Goal: Entertainment & Leisure: Browse casually

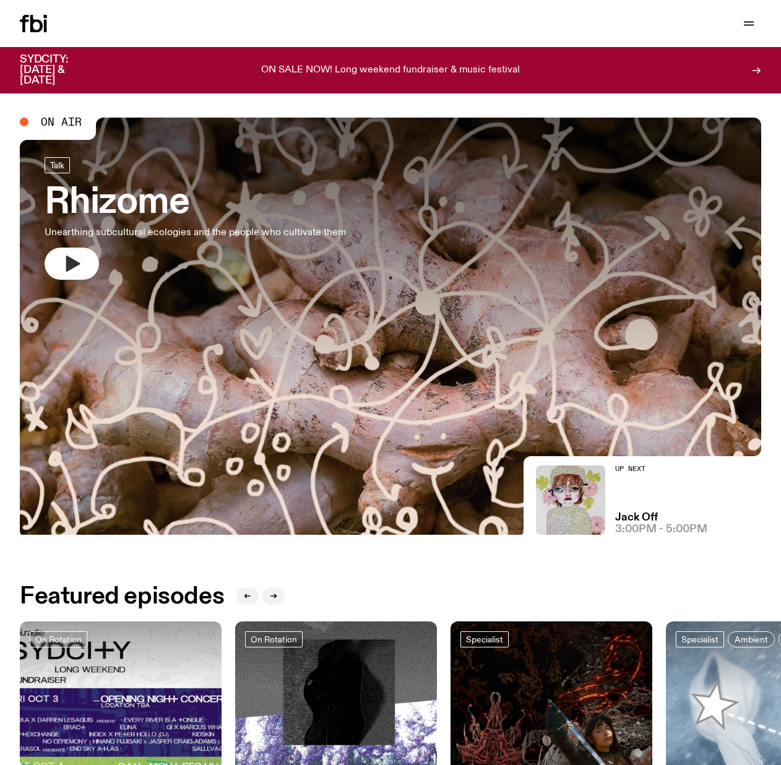
click at [64, 262] on icon "button" at bounding box center [72, 264] width 20 height 20
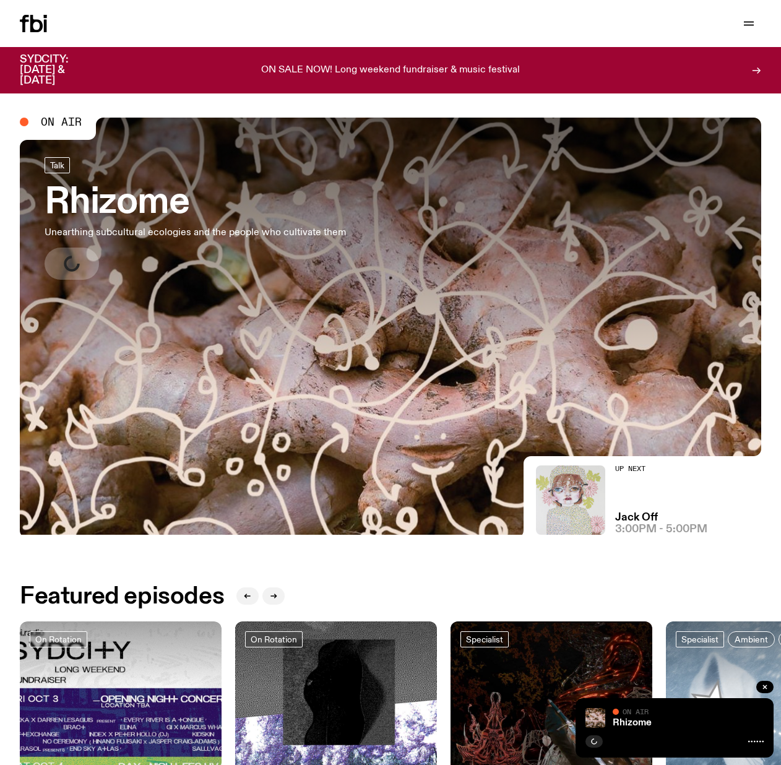
click at [592, 497] on img at bounding box center [570, 499] width 69 height 69
click at [59, 165] on span "Talk" at bounding box center [57, 164] width 14 height 9
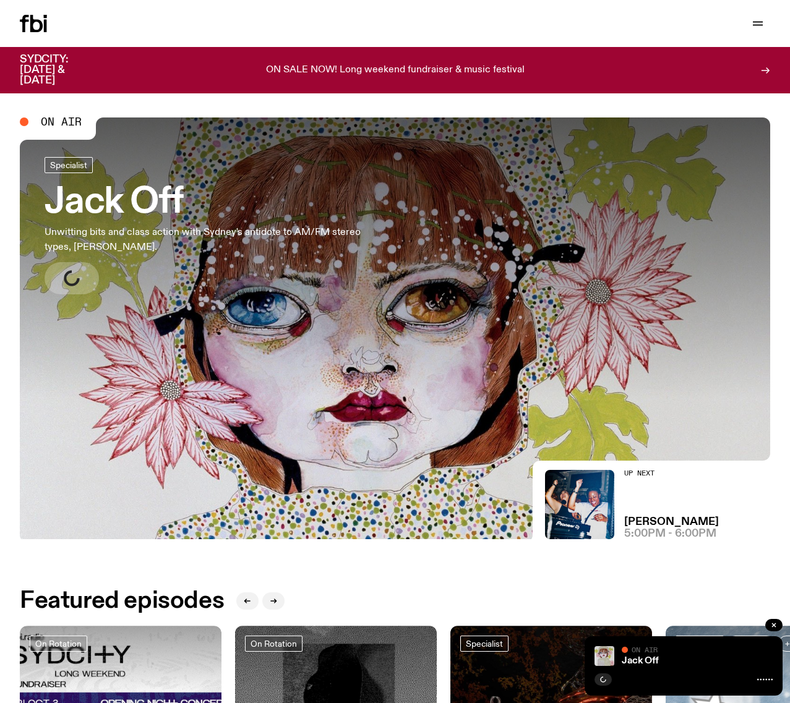
click at [65, 213] on h3 "Jack Off" at bounding box center [203, 203] width 317 height 35
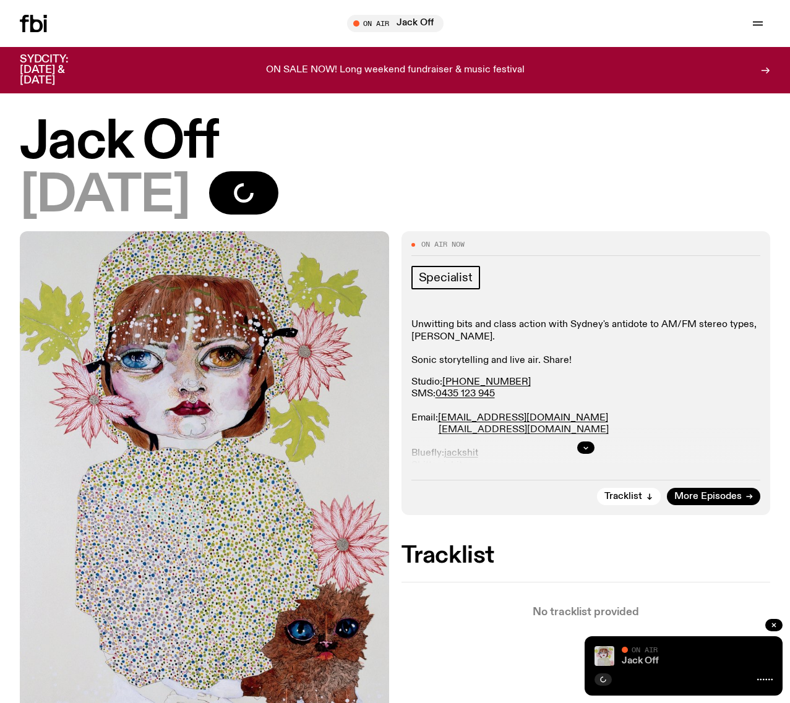
click at [638, 663] on link "Jack Off" at bounding box center [640, 661] width 37 height 10
click at [691, 552] on h2 "Tracklist" at bounding box center [586, 556] width 369 height 22
click at [398, 22] on span "Tune in live" at bounding box center [399, 23] width 77 height 9
click at [380, 22] on span "Tune in live" at bounding box center [399, 23] width 77 height 9
click at [354, 22] on div "Tune in live" at bounding box center [395, 23] width 97 height 17
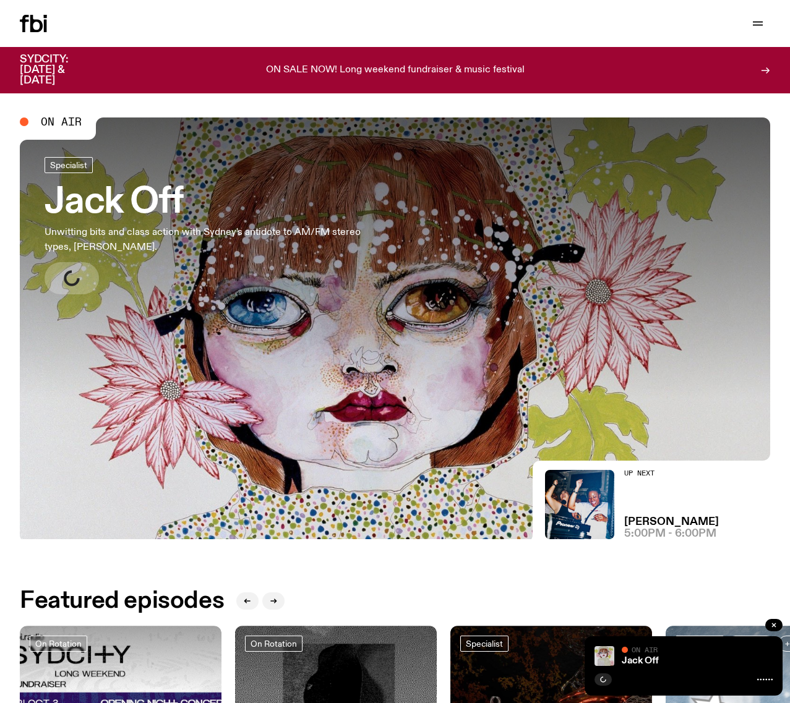
click at [71, 207] on h3 "Jack Off" at bounding box center [203, 203] width 317 height 35
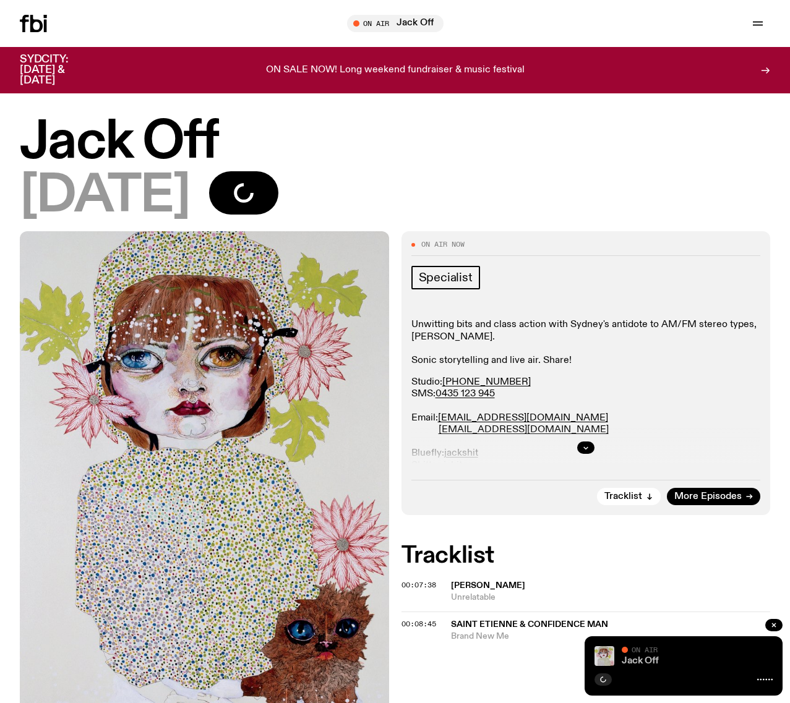
click at [643, 660] on link "Jack Off" at bounding box center [640, 661] width 37 height 10
click at [765, 681] on div at bounding box center [764, 680] width 15 height 10
